Goal: Task Accomplishment & Management: Manage account settings

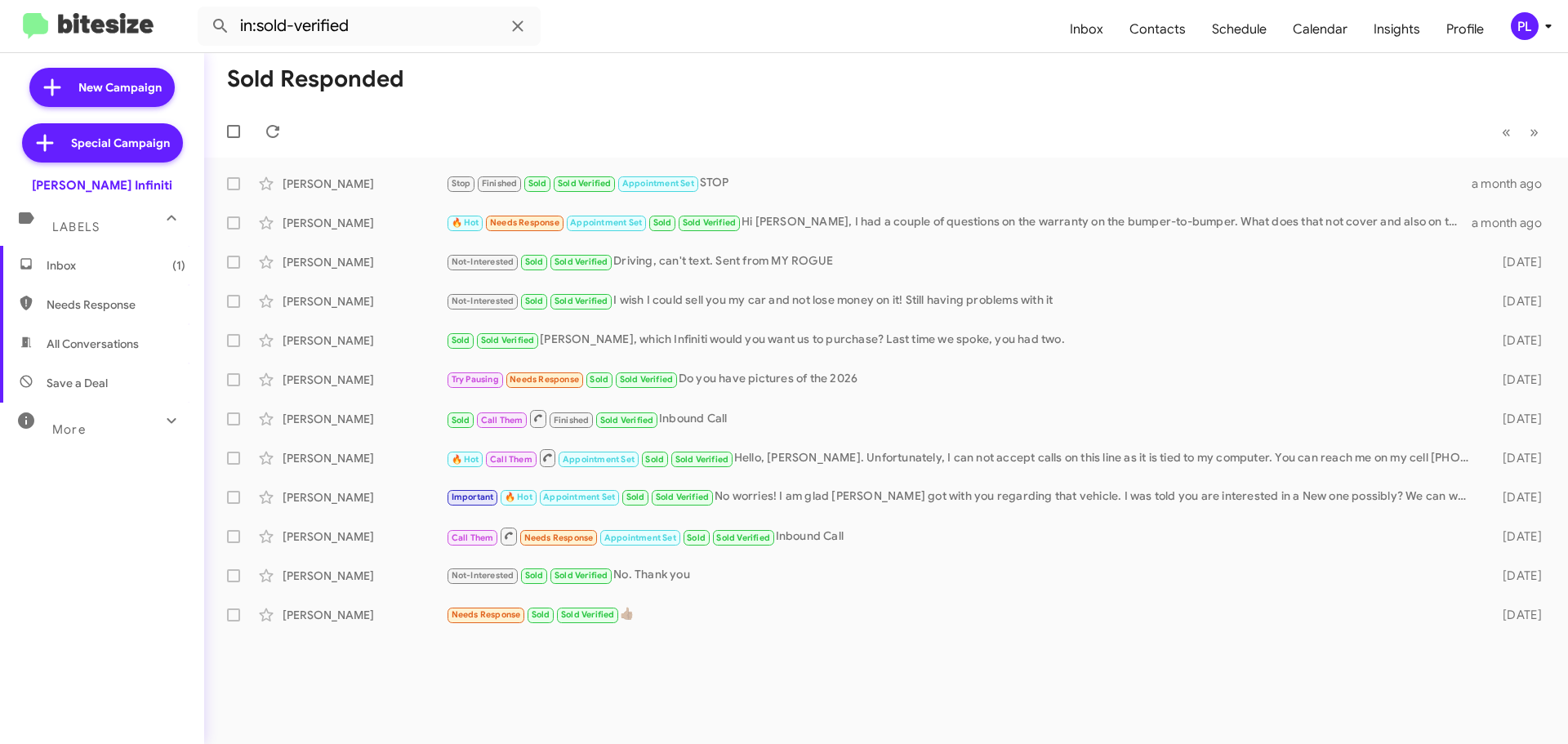
click at [1543, 29] on icon at bounding box center [1548, 25] width 20 height 20
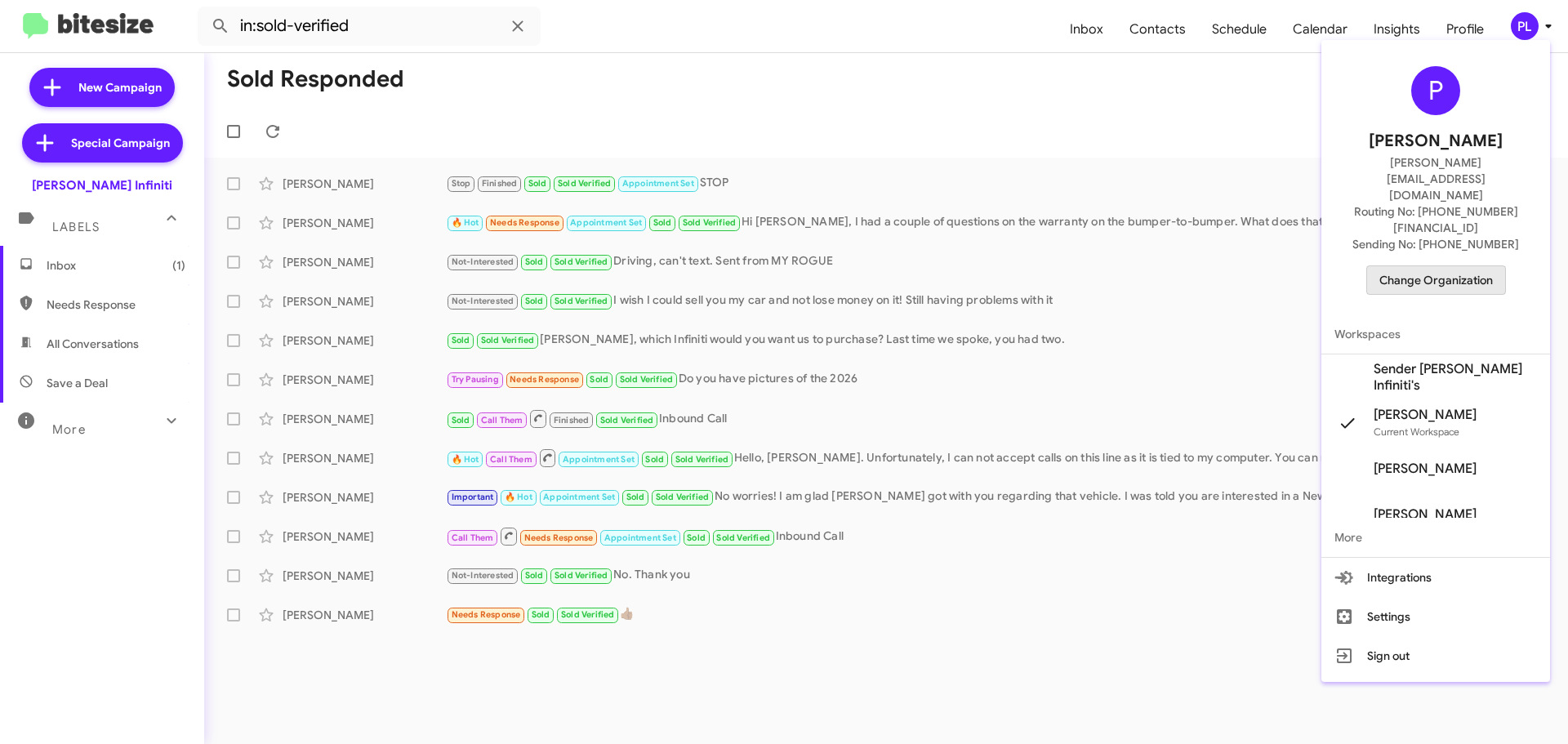
click at [1454, 266] on span "Change Organization" at bounding box center [1435, 280] width 114 height 28
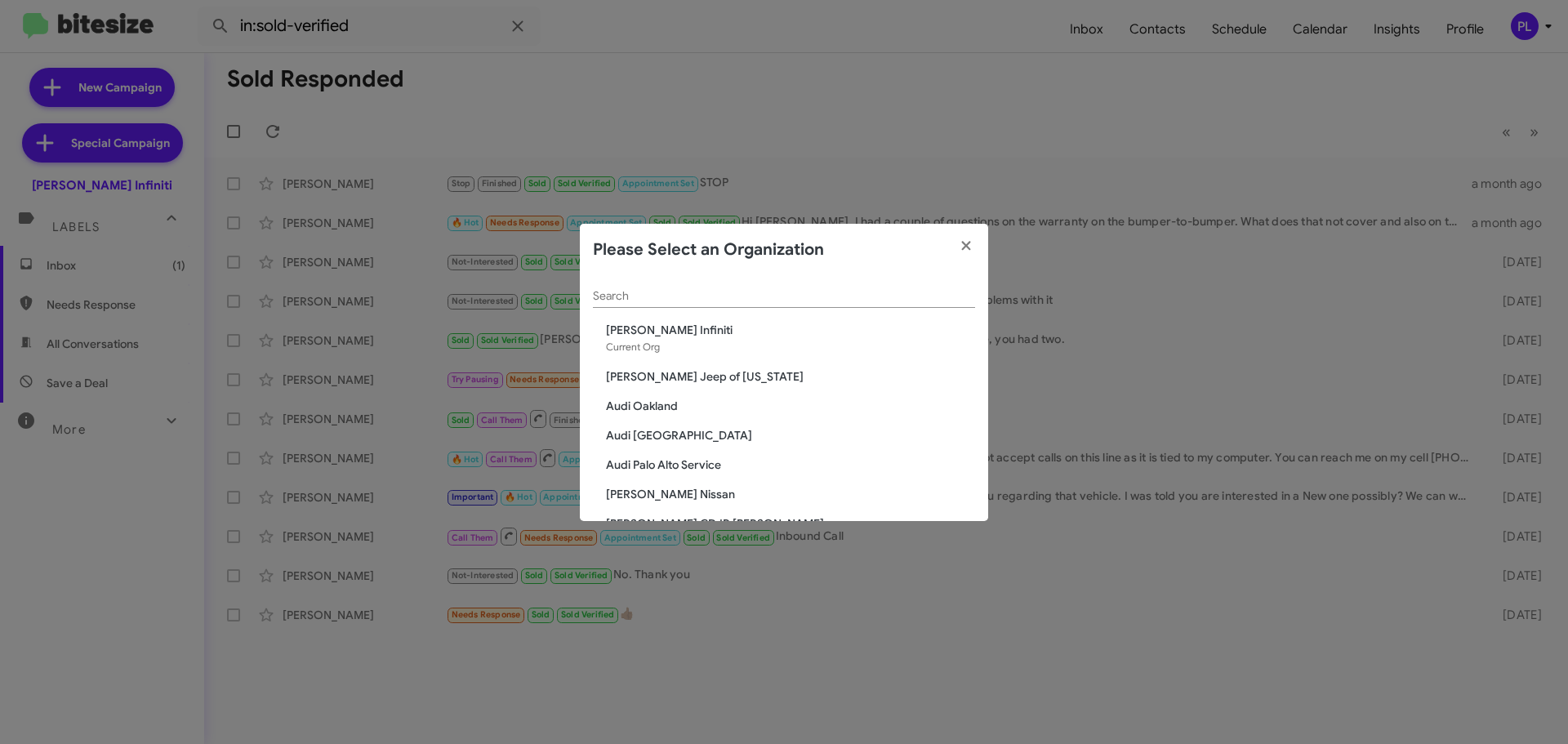
click at [775, 298] on input "Search" at bounding box center [784, 296] width 383 height 13
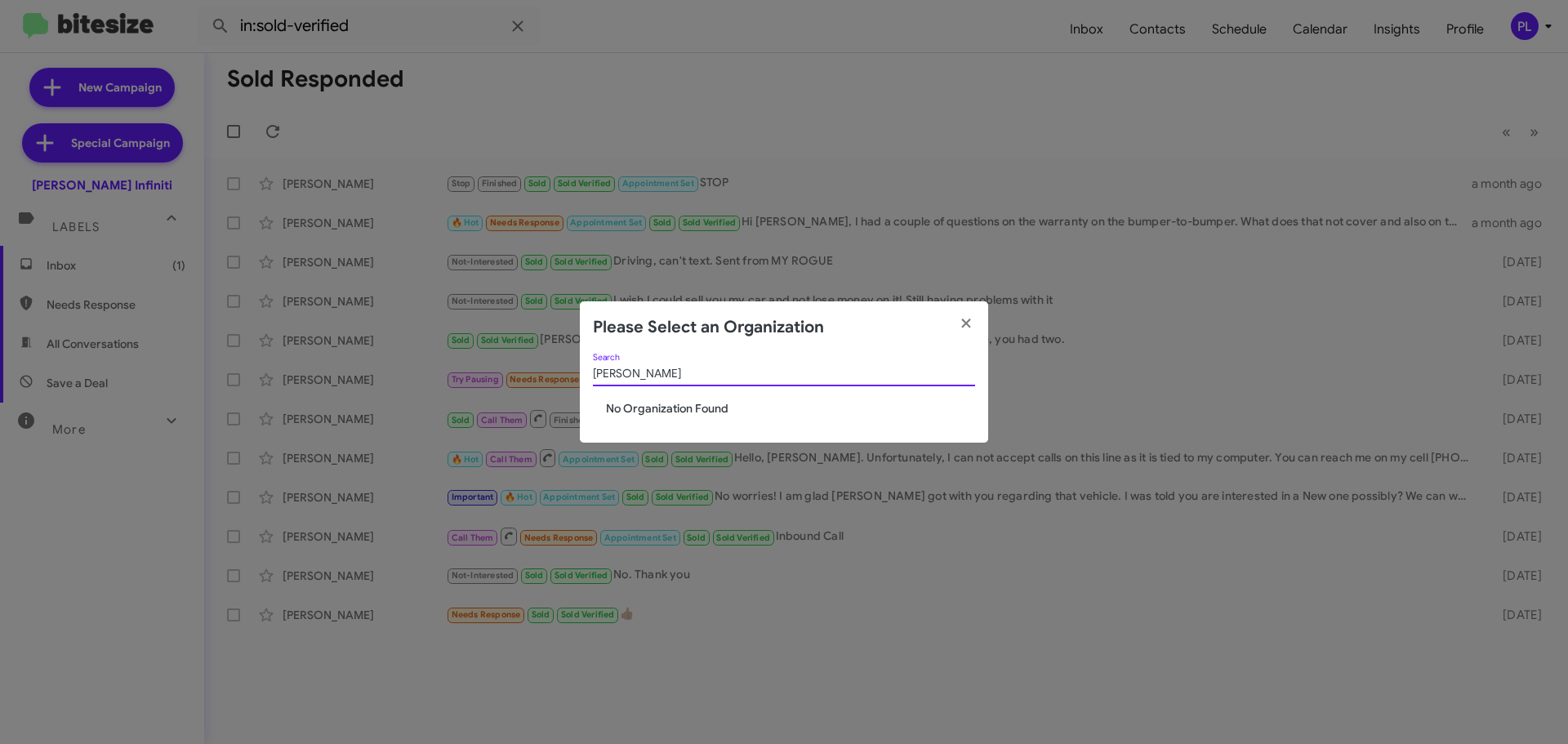
drag, startPoint x: 612, startPoint y: 379, endPoint x: 578, endPoint y: 382, distance: 34.1
click at [578, 382] on modal-container "Please Select an Organization marlin Search No Organization Found" at bounding box center [784, 372] width 1568 height 744
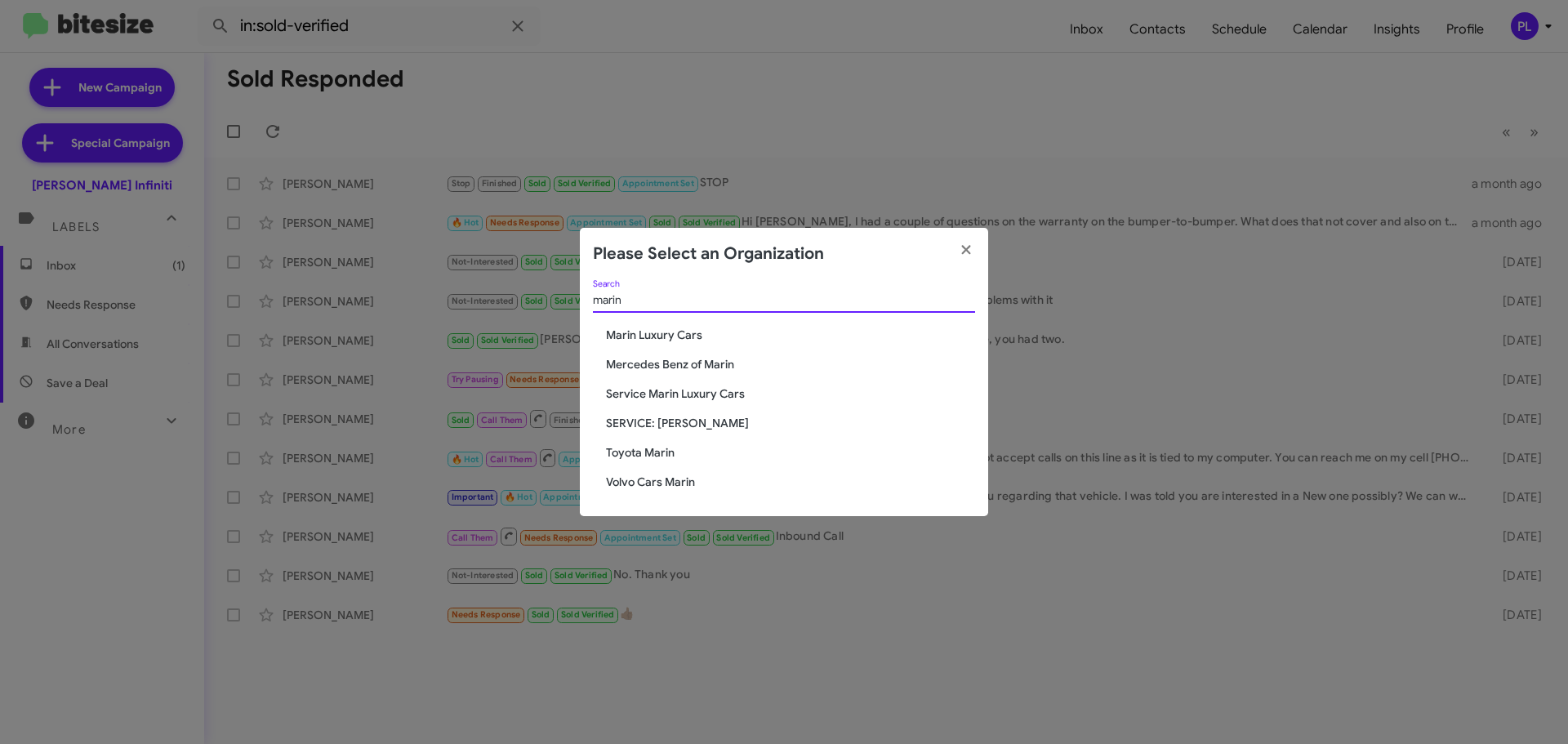
type input "marin"
click at [661, 327] on span "Marin Luxury Cars" at bounding box center [791, 335] width 369 height 16
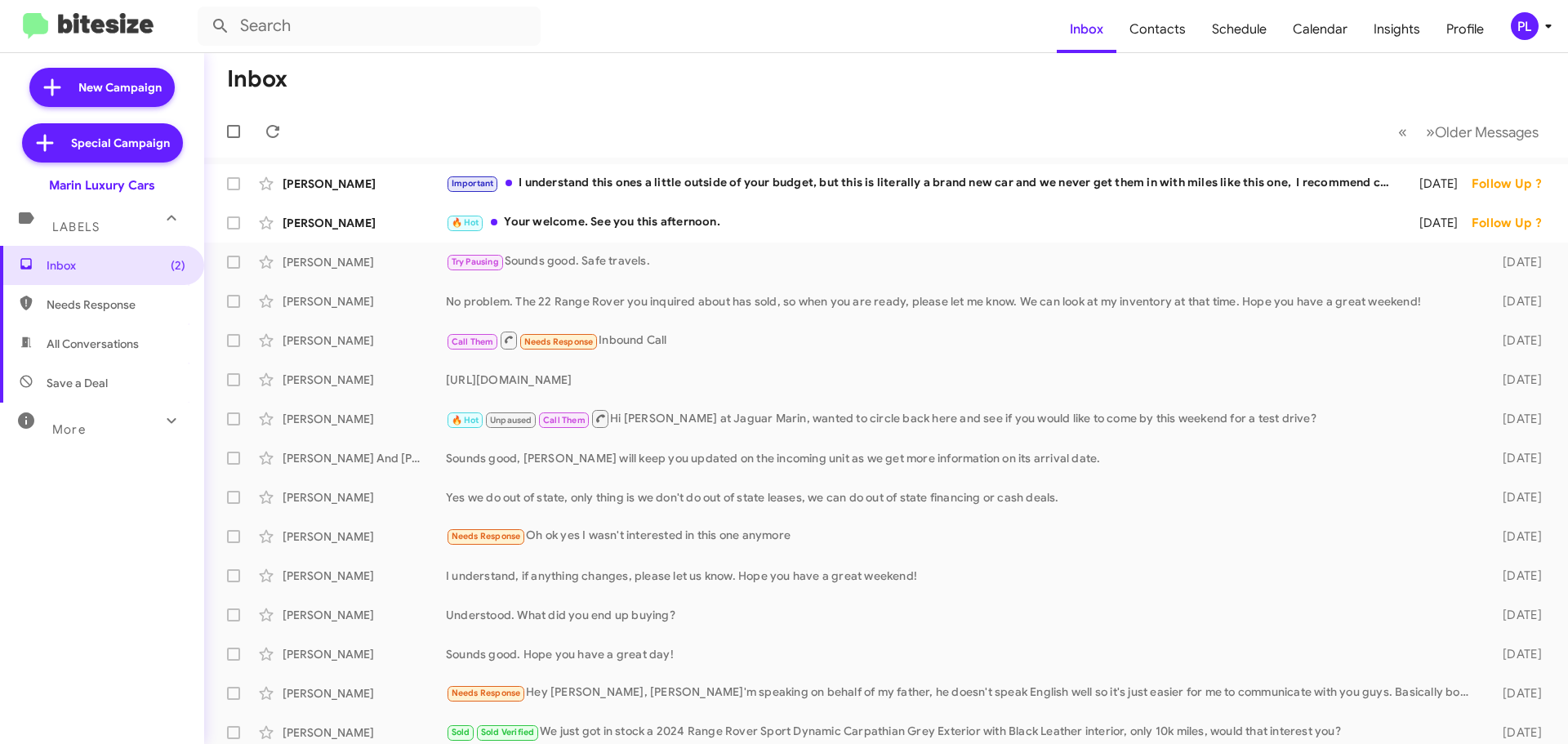
click at [1529, 29] on div "PL" at bounding box center [1525, 26] width 28 height 28
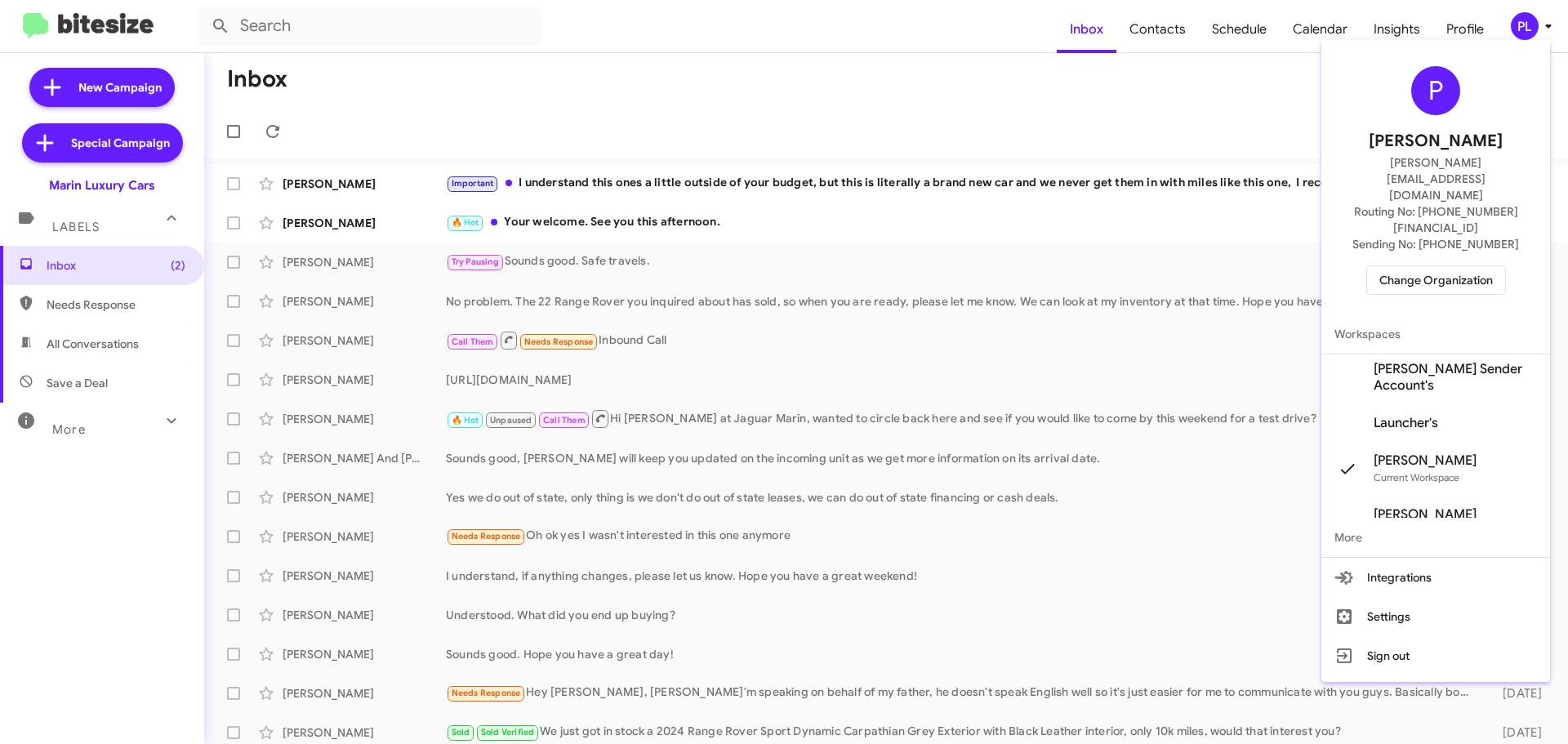
click at [1475, 361] on span "[PERSON_NAME] Sender Account's" at bounding box center [1455, 377] width 164 height 33
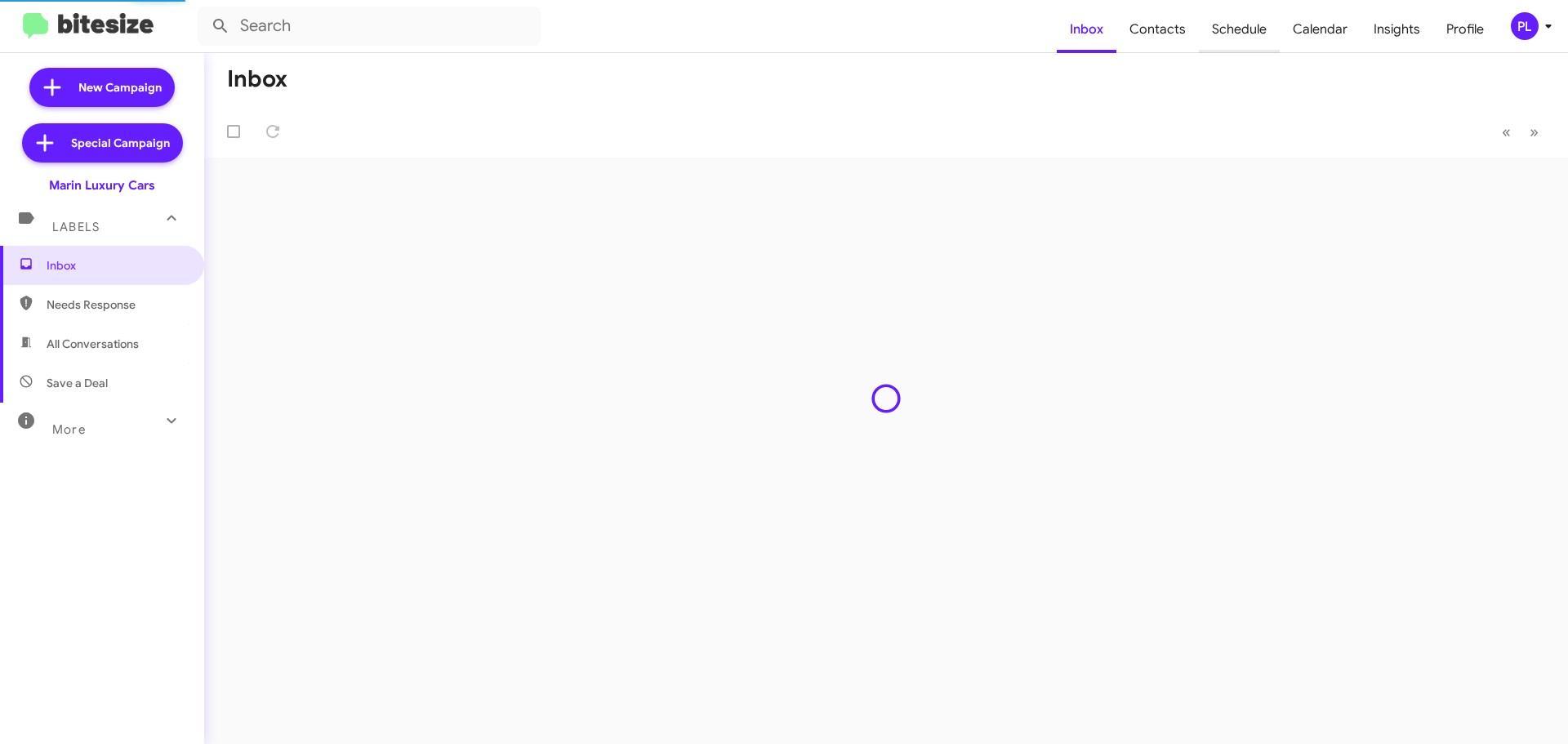
click at [1261, 30] on span "Schedule" at bounding box center [1239, 29] width 81 height 47
